Goal: Task Accomplishment & Management: Complete application form

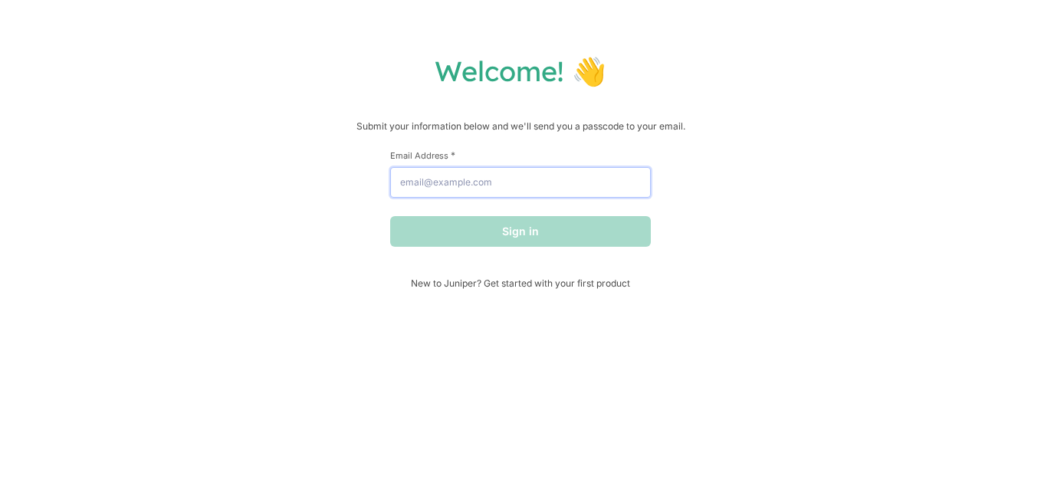
click at [479, 177] on input "Email Address *" at bounding box center [520, 182] width 261 height 31
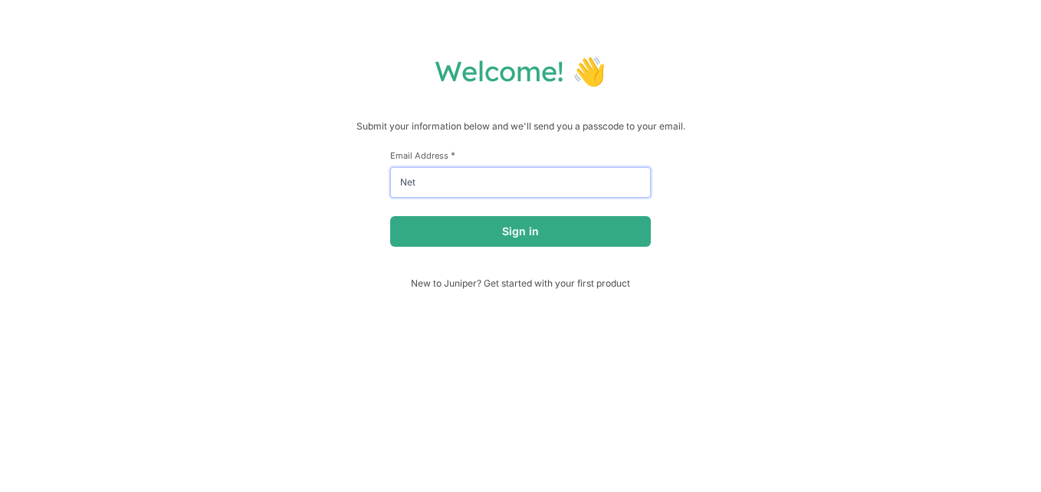
click at [390, 216] on button "Sign in" at bounding box center [520, 231] width 261 height 31
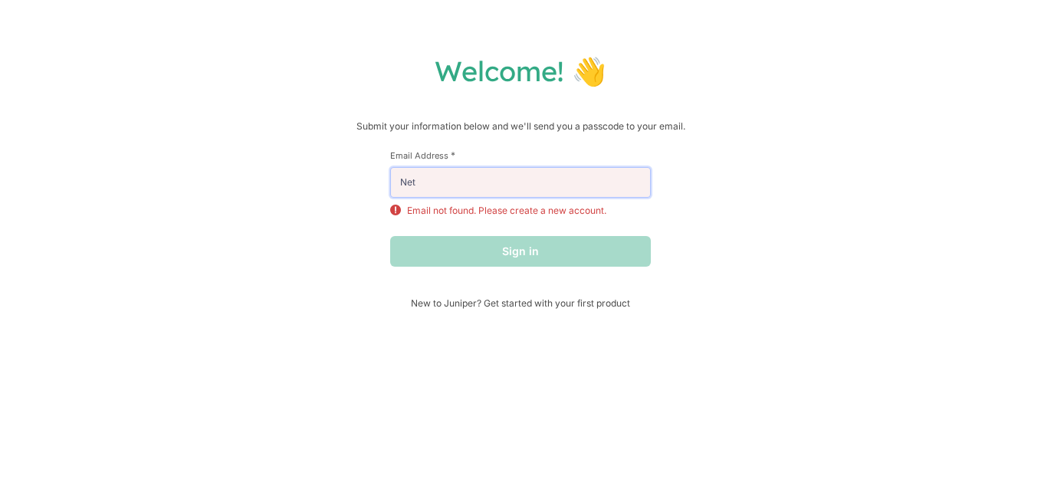
click at [479, 169] on input "Net" at bounding box center [520, 182] width 261 height 31
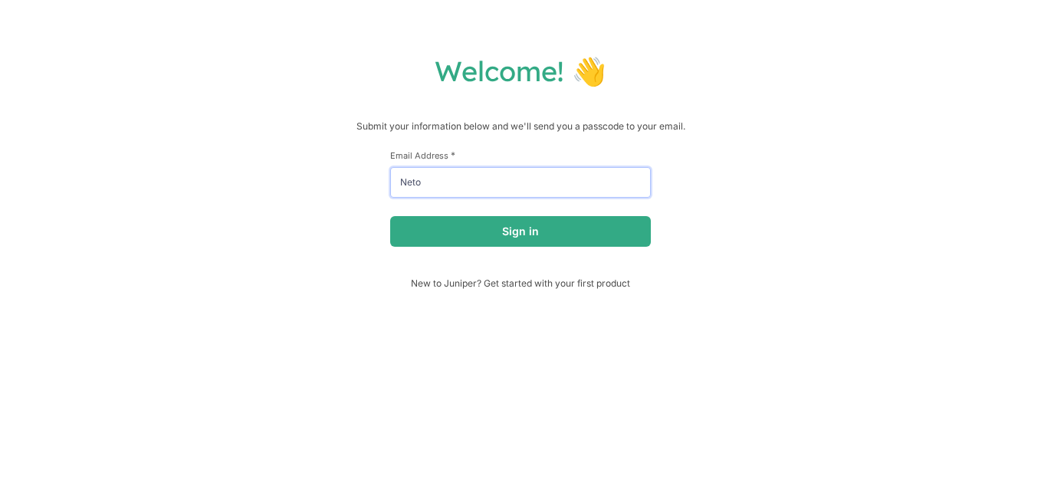
type input "[EMAIL_ADDRESS][DOMAIN_NAME]"
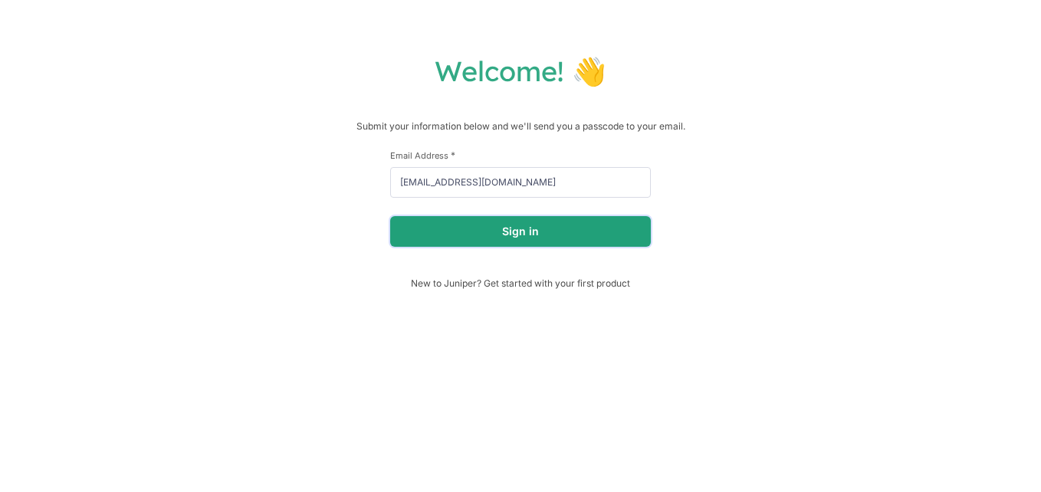
click at [535, 233] on button "Sign in" at bounding box center [520, 231] width 261 height 31
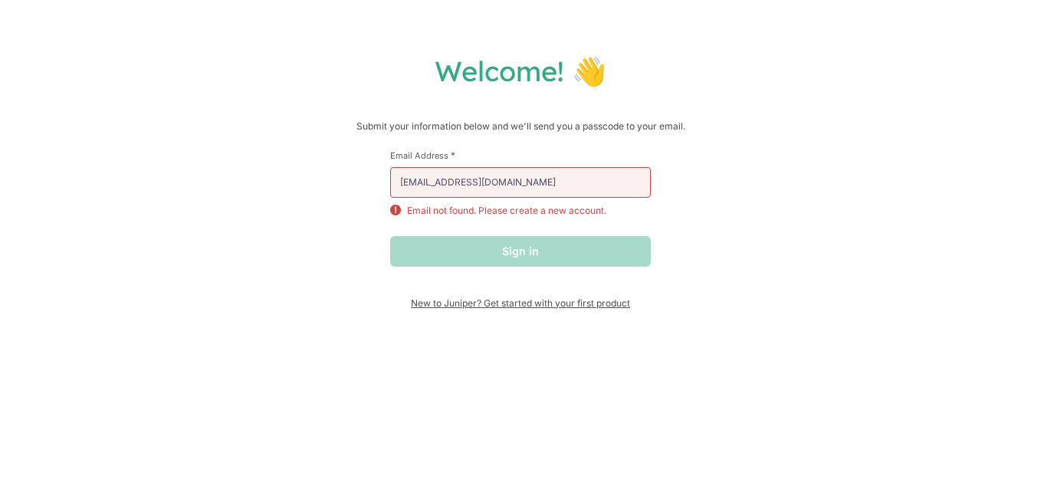
click at [440, 308] on span "New to Juniper? Get started with your first product" at bounding box center [520, 304] width 261 height 12
